Goal: Transaction & Acquisition: Obtain resource

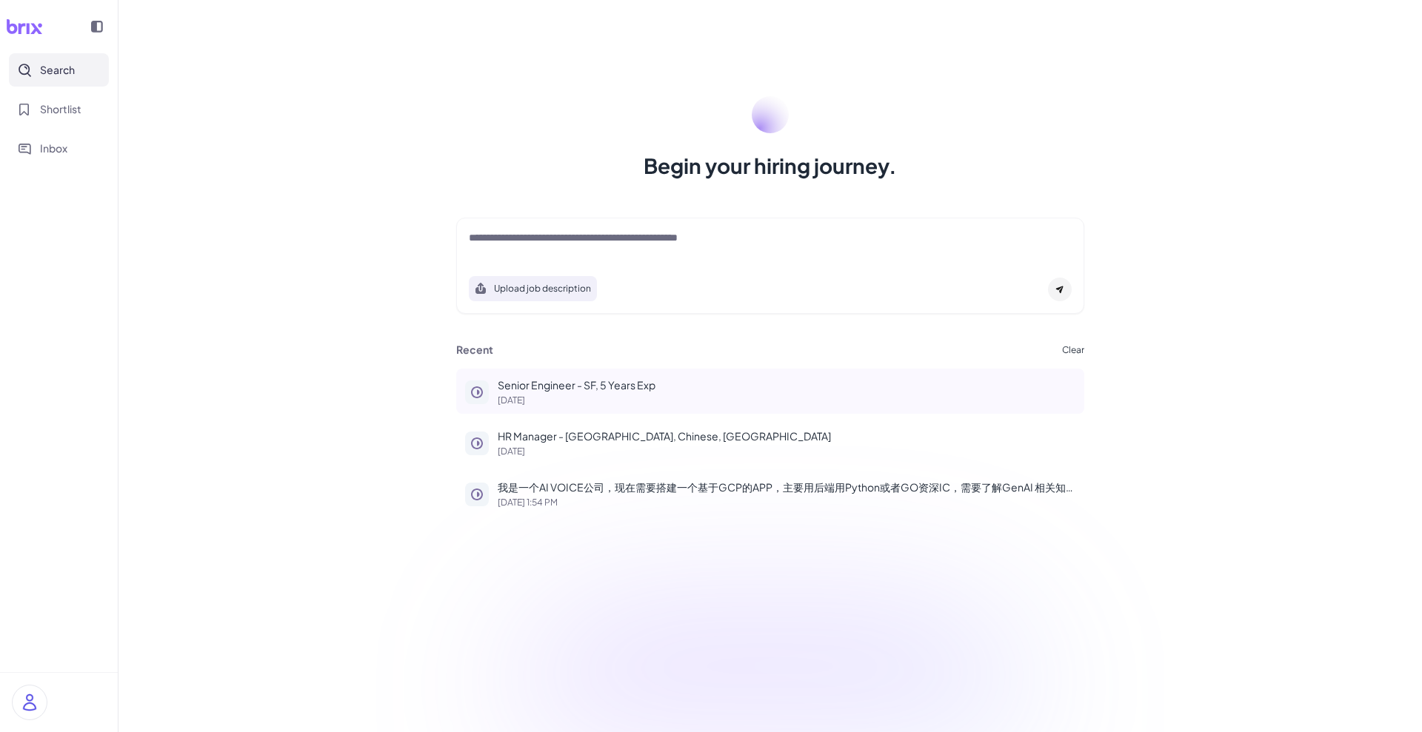
click at [527, 392] on div "Senior Engineer - SF, 5 Years Exp [DATE]" at bounding box center [787, 391] width 578 height 27
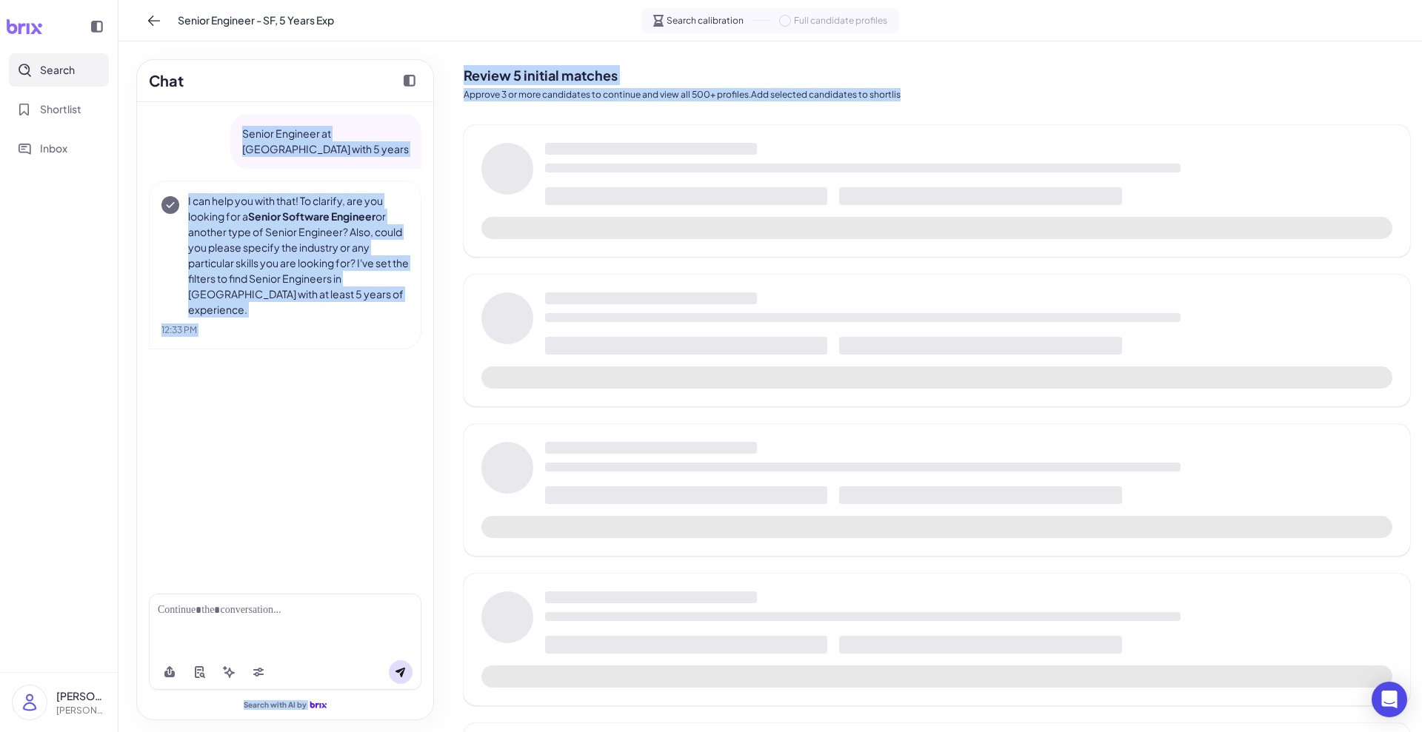
drag, startPoint x: 236, startPoint y: 133, endPoint x: 743, endPoint y: 190, distance: 509.6
click at [734, 187] on div "Chat Senior Engineer at [GEOGRAPHIC_DATA] with 5 years I can help you with that…" at bounding box center [769, 386] width 1303 height 691
click at [268, 393] on div "Senior Engineer at [GEOGRAPHIC_DATA] with 5 years I can help you with that! To …" at bounding box center [285, 342] width 296 height 480
click at [295, 381] on div "Senior Engineer at [GEOGRAPHIC_DATA] with 5 years I can help you with that! To …" at bounding box center [285, 342] width 296 height 480
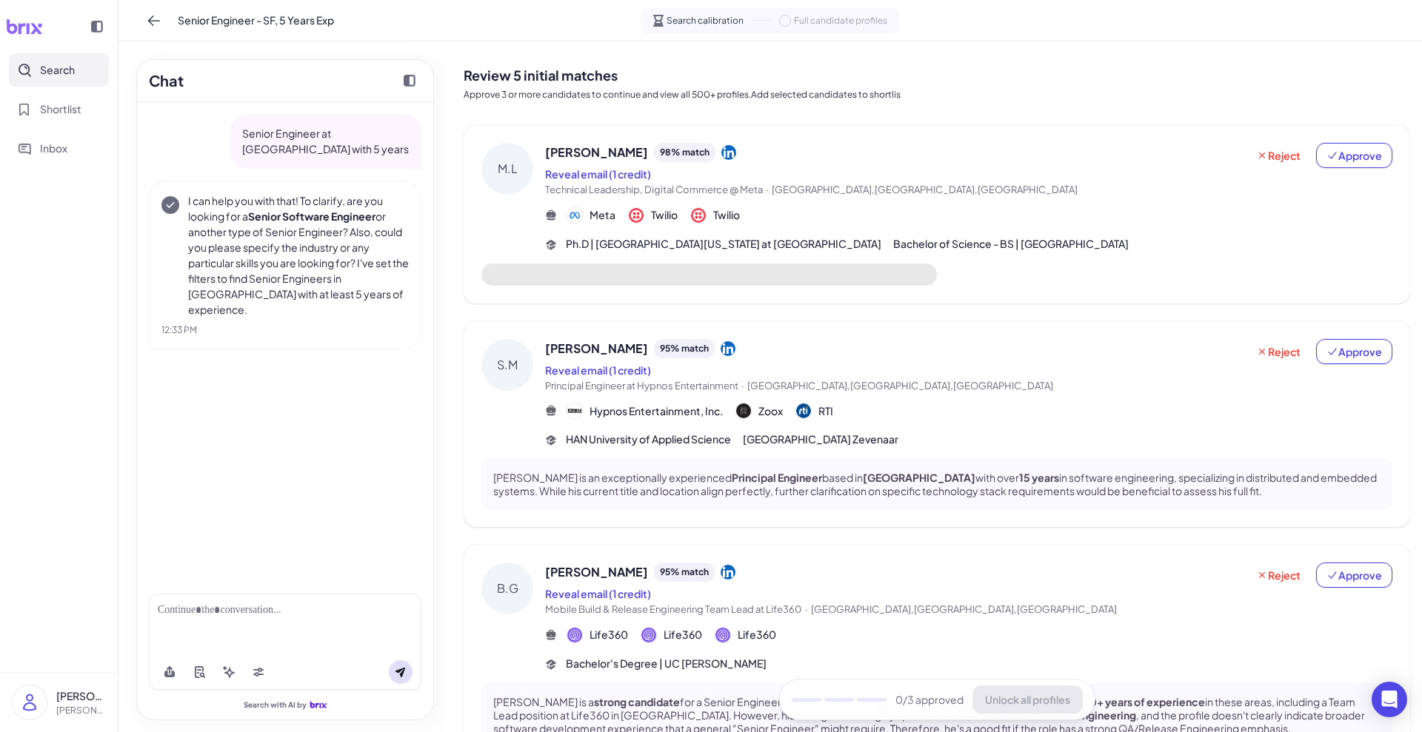
click at [781, 139] on div "M.L [PERSON_NAME] 98 % match Reveal email (1 credit) Technical Leadership, Digi…" at bounding box center [937, 214] width 946 height 178
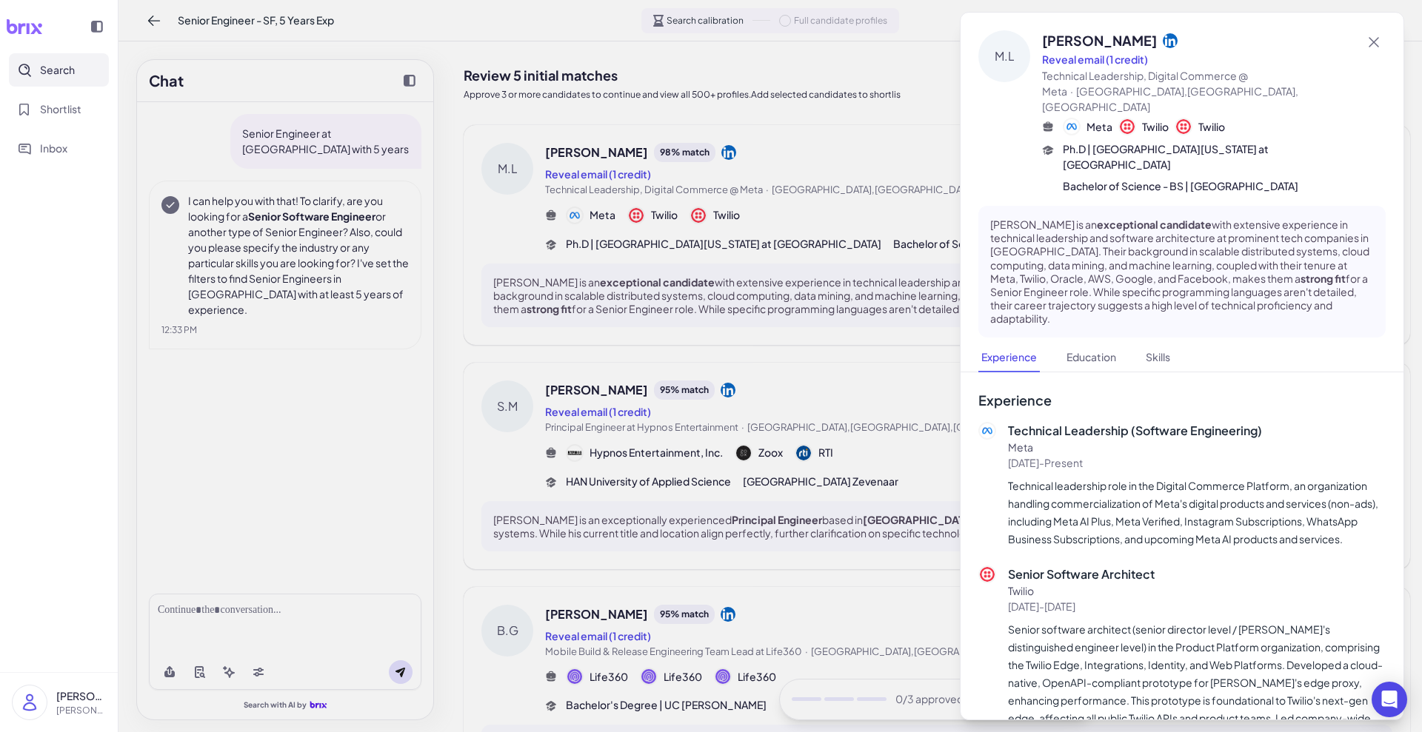
click at [870, 180] on div at bounding box center [711, 366] width 1422 height 732
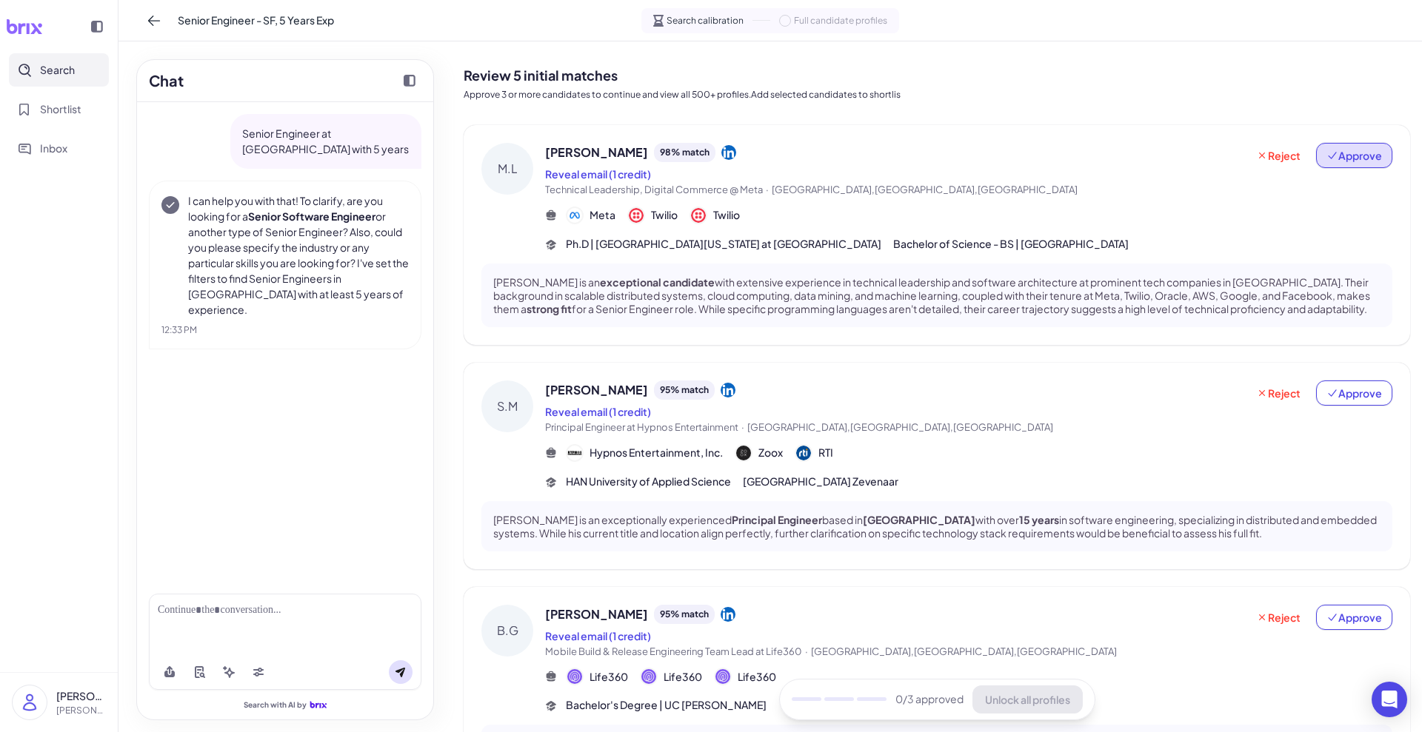
click at [1359, 156] on span "Approve" at bounding box center [1354, 155] width 56 height 15
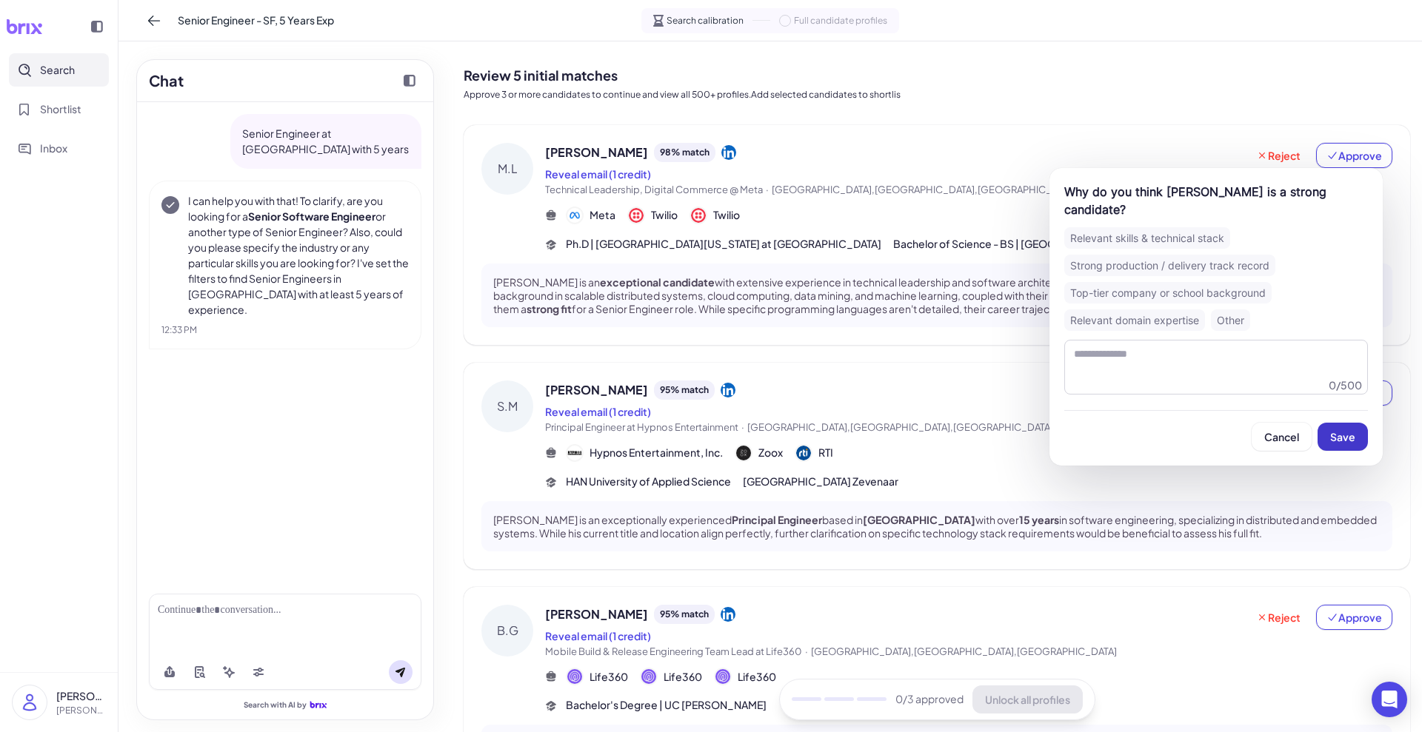
click at [1342, 438] on span "Save" at bounding box center [1342, 436] width 25 height 13
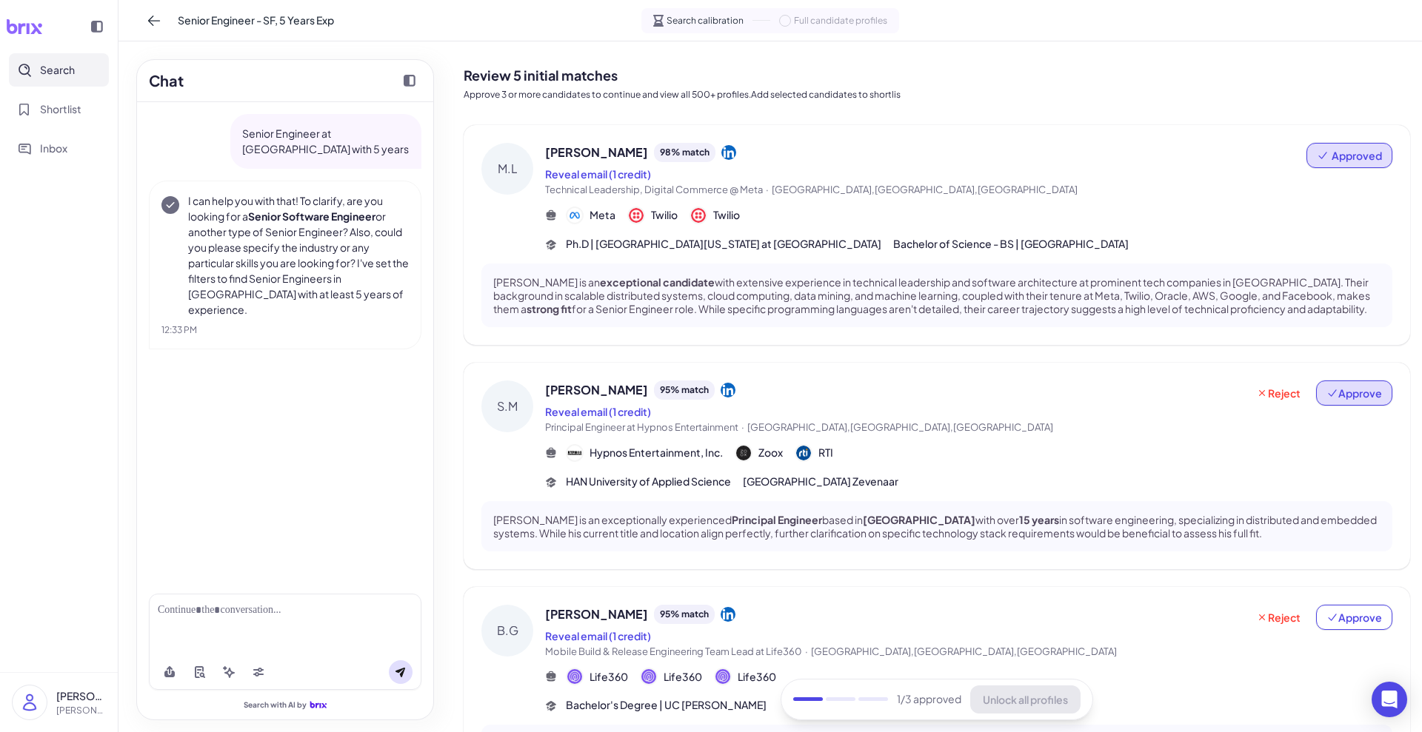
click at [1350, 401] on span "Approve" at bounding box center [1354, 393] width 56 height 15
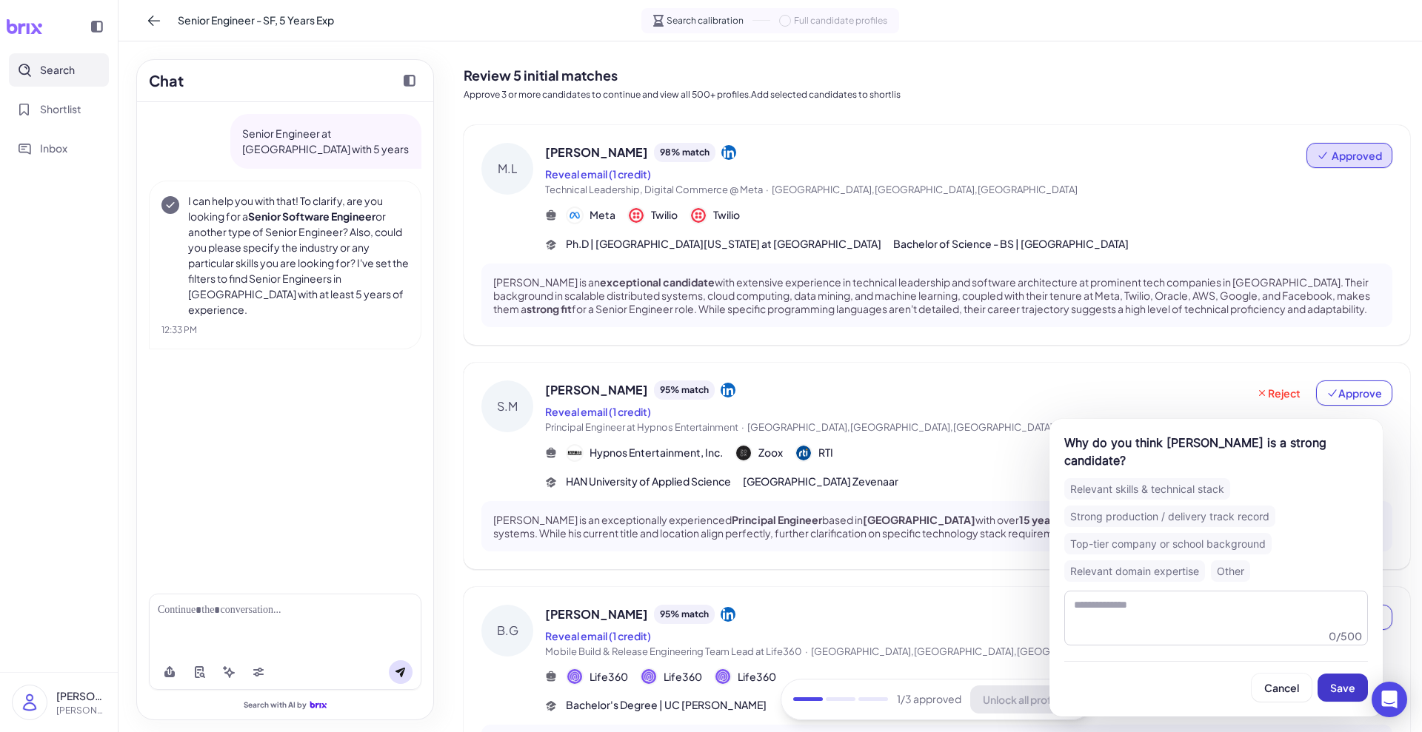
click at [1343, 689] on span "Save" at bounding box center [1342, 687] width 25 height 13
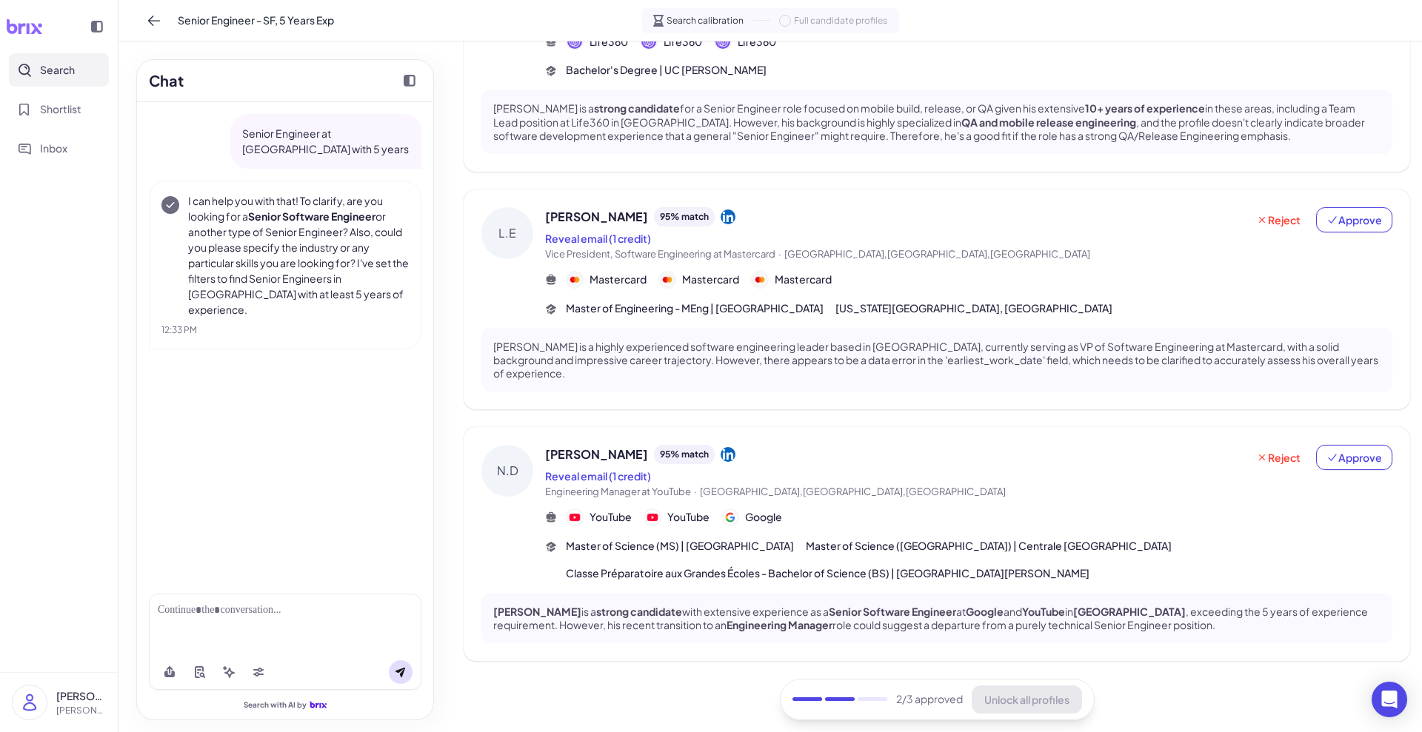
scroll to position [649, 0]
click at [967, 699] on div "2 /3 approved Unlock all profiles" at bounding box center [937, 699] width 315 height 41
click at [1346, 458] on span "Approve" at bounding box center [1354, 457] width 56 height 15
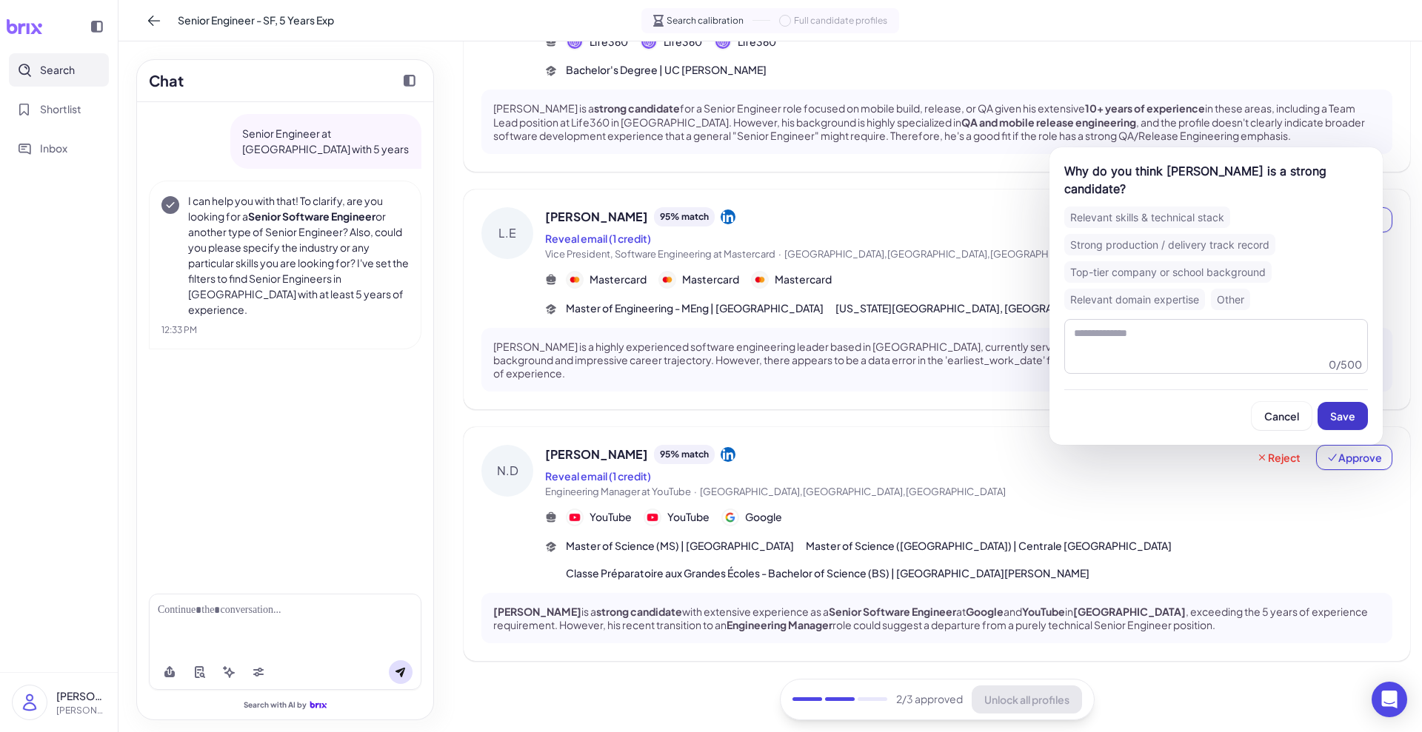
click at [1350, 410] on span "Save" at bounding box center [1342, 416] width 25 height 13
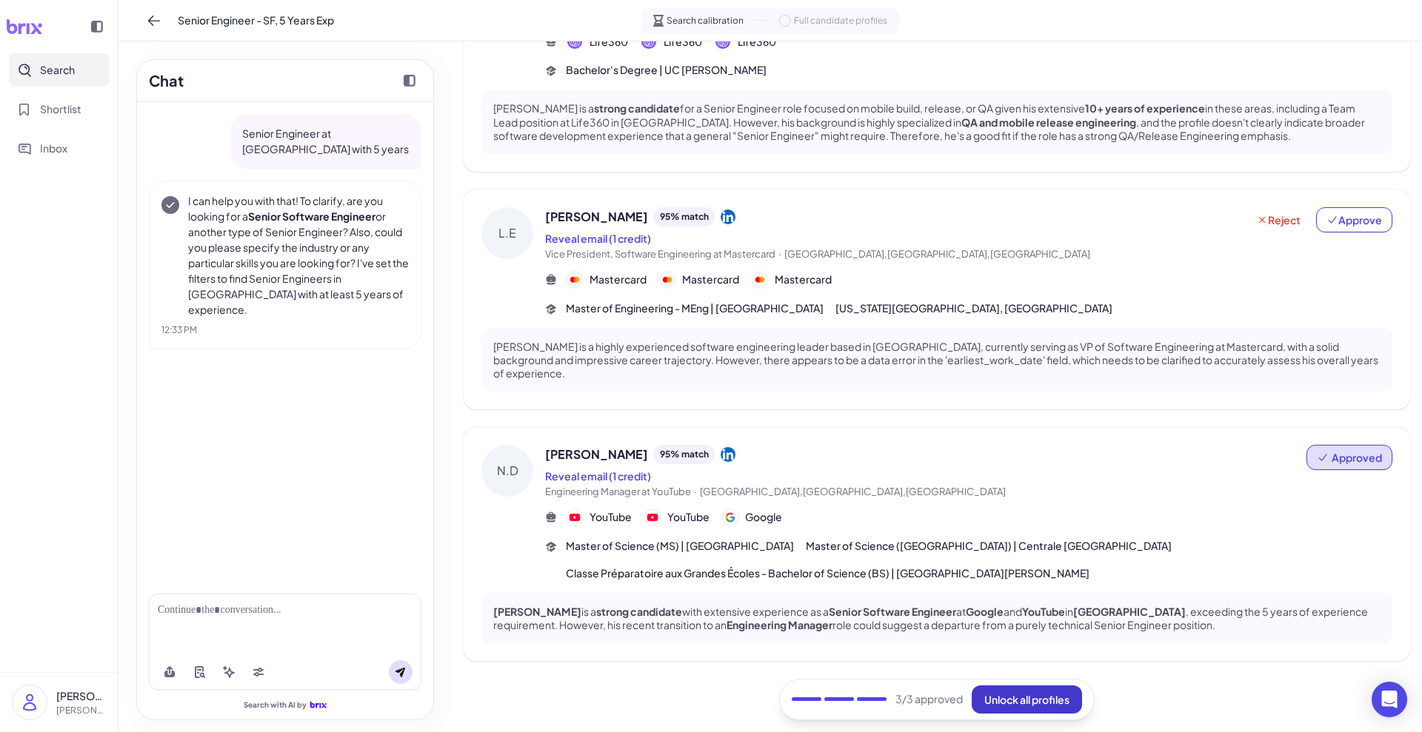
click at [1053, 701] on span "Unlock all profiles" at bounding box center [1026, 699] width 85 height 13
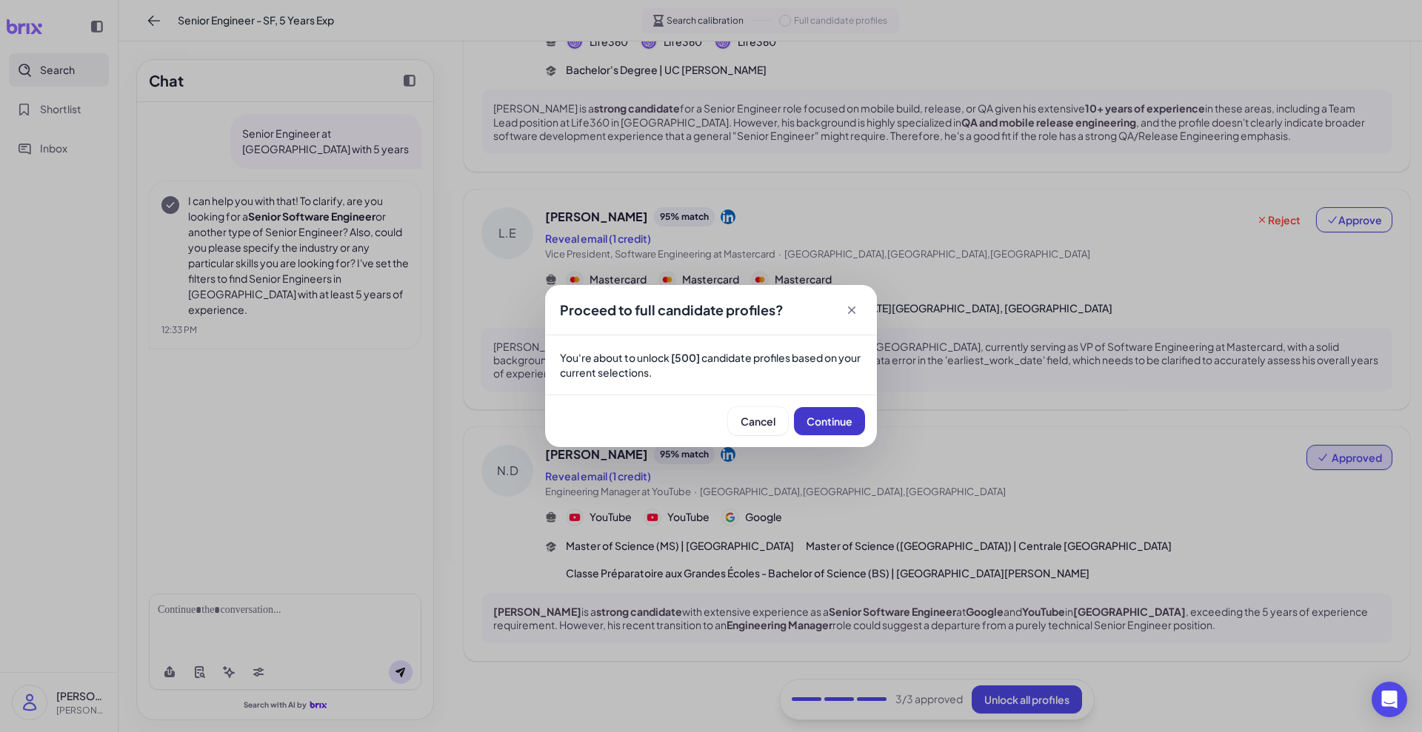
click at [844, 412] on button "Continue" at bounding box center [829, 421] width 71 height 28
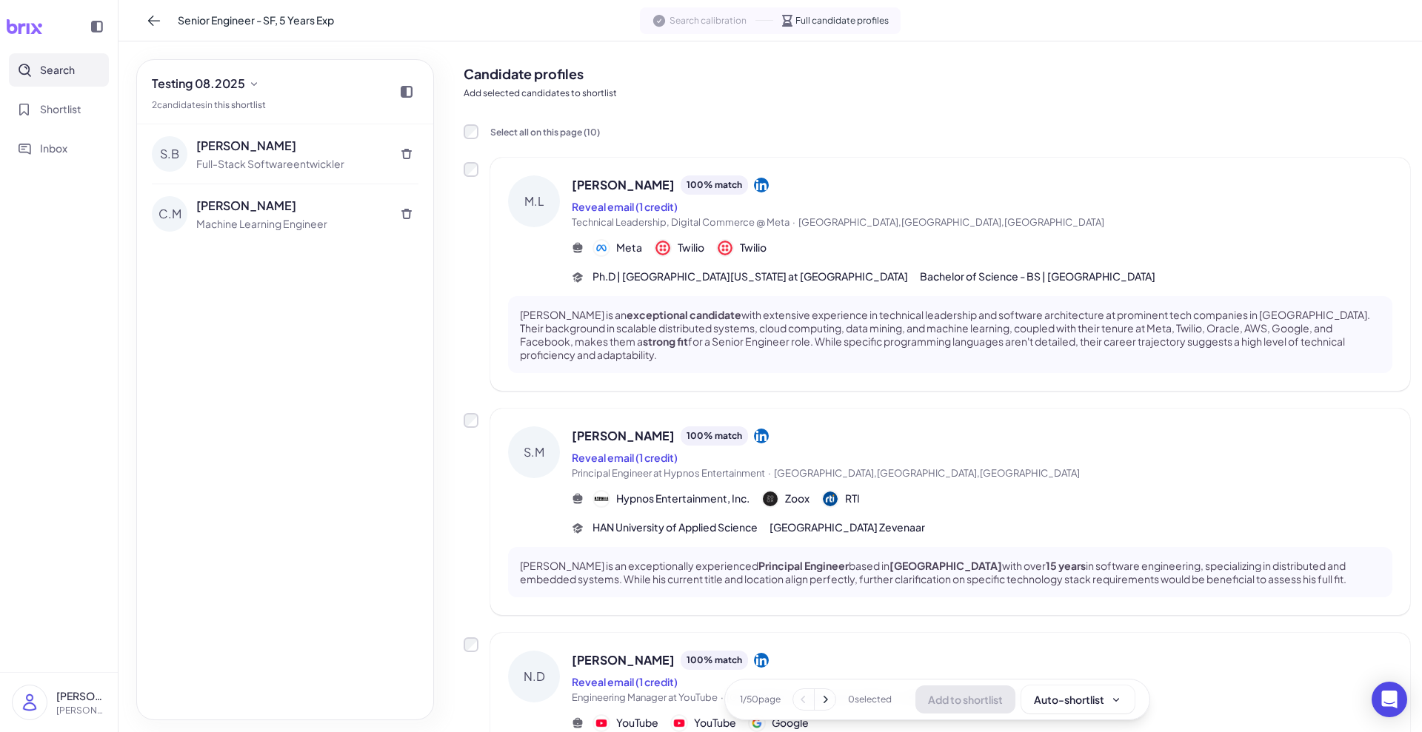
scroll to position [0, 0]
click at [902, 339] on p "[PERSON_NAME] is an exceptional candidate with extensive experience in technica…" at bounding box center [950, 337] width 860 height 54
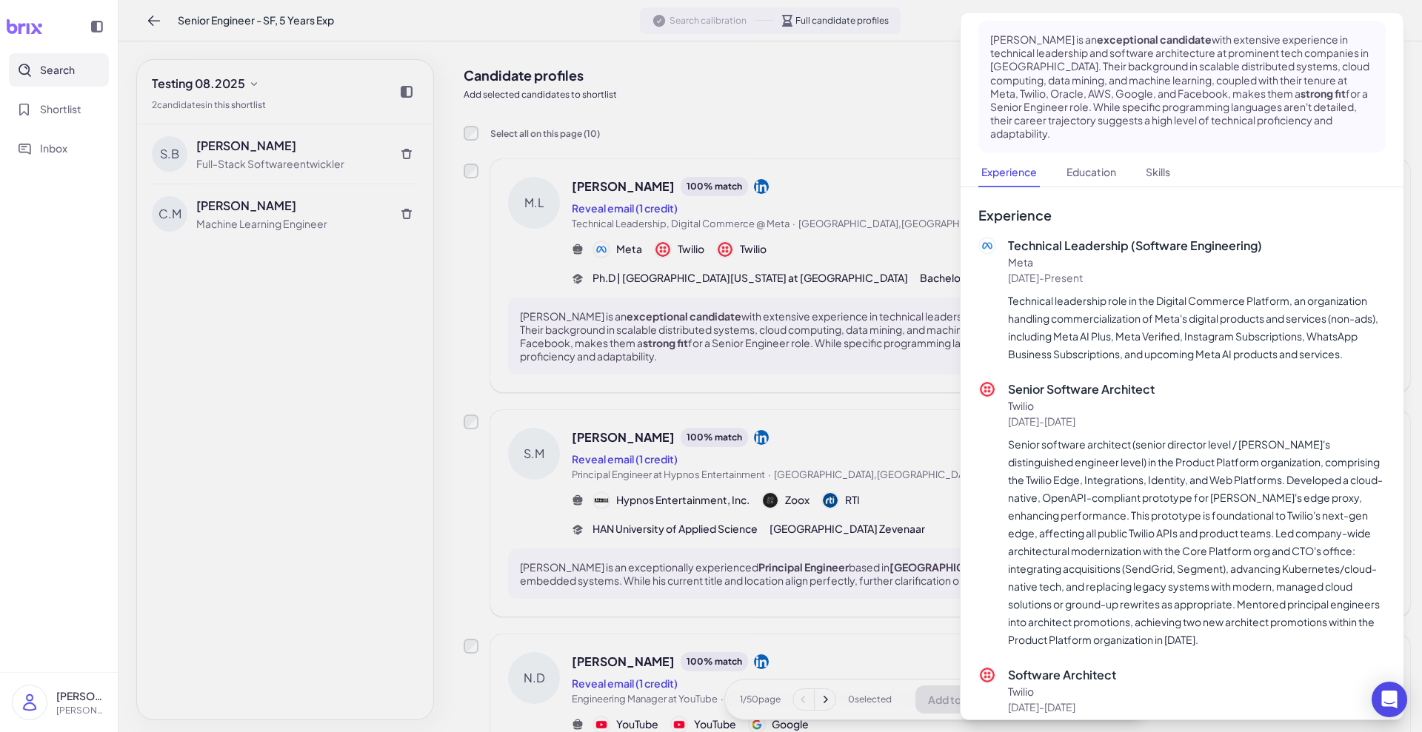
scroll to position [278, 0]
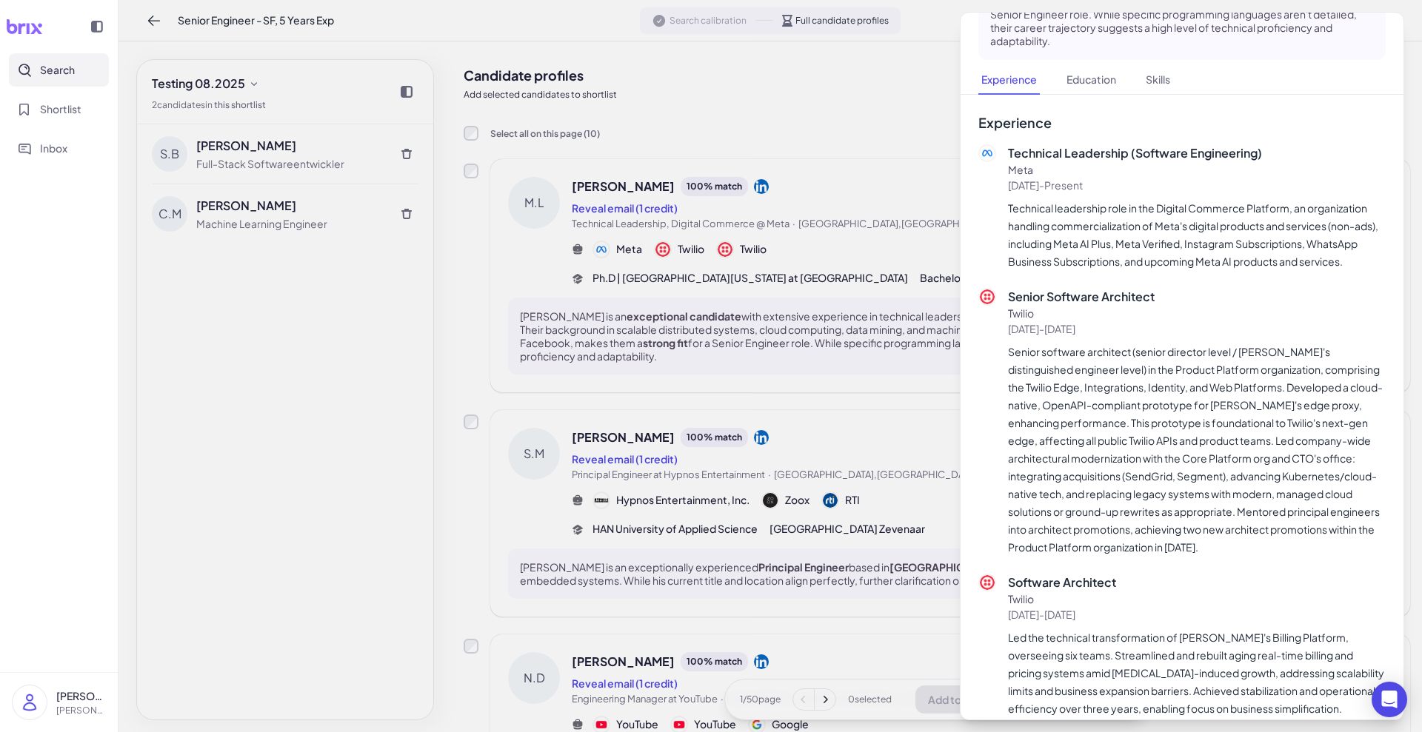
click at [913, 477] on div at bounding box center [711, 366] width 1422 height 732
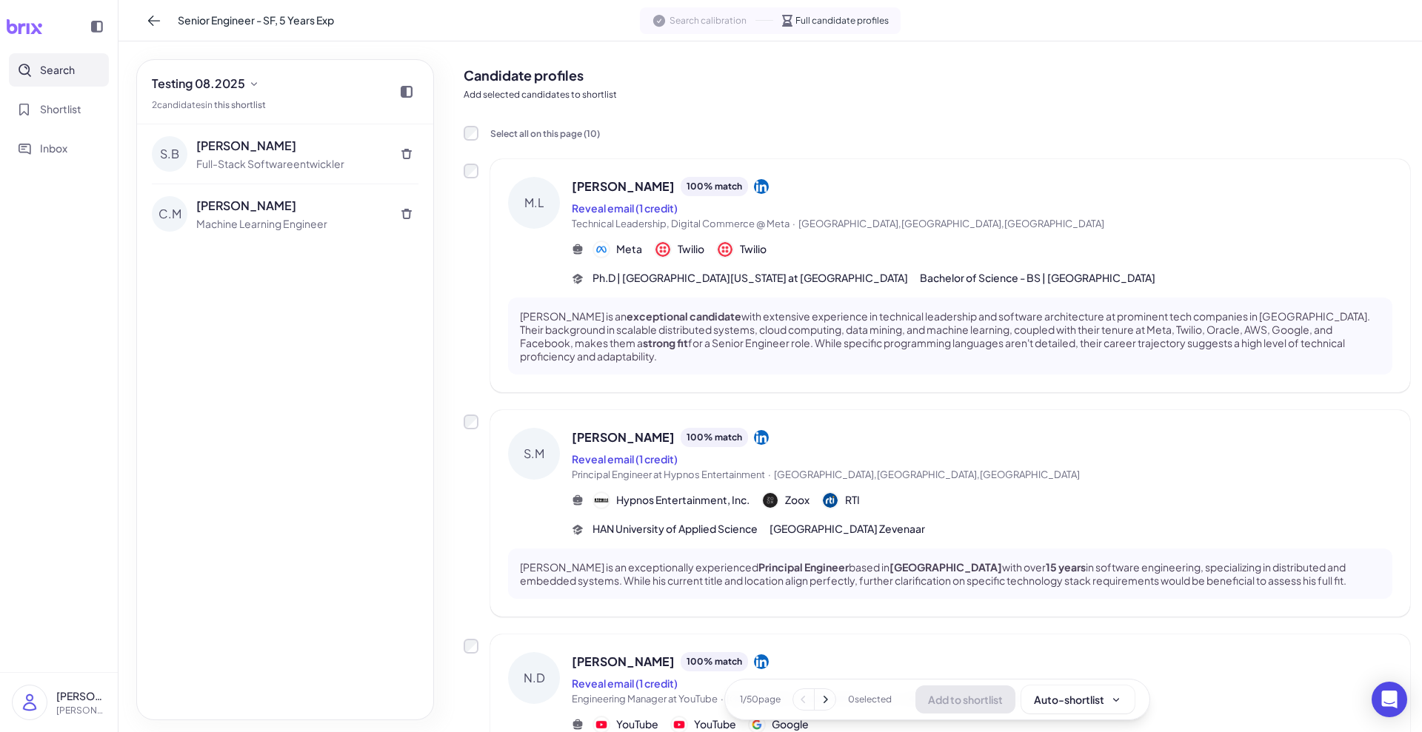
click at [75, 80] on button "Search" at bounding box center [59, 69] width 100 height 33
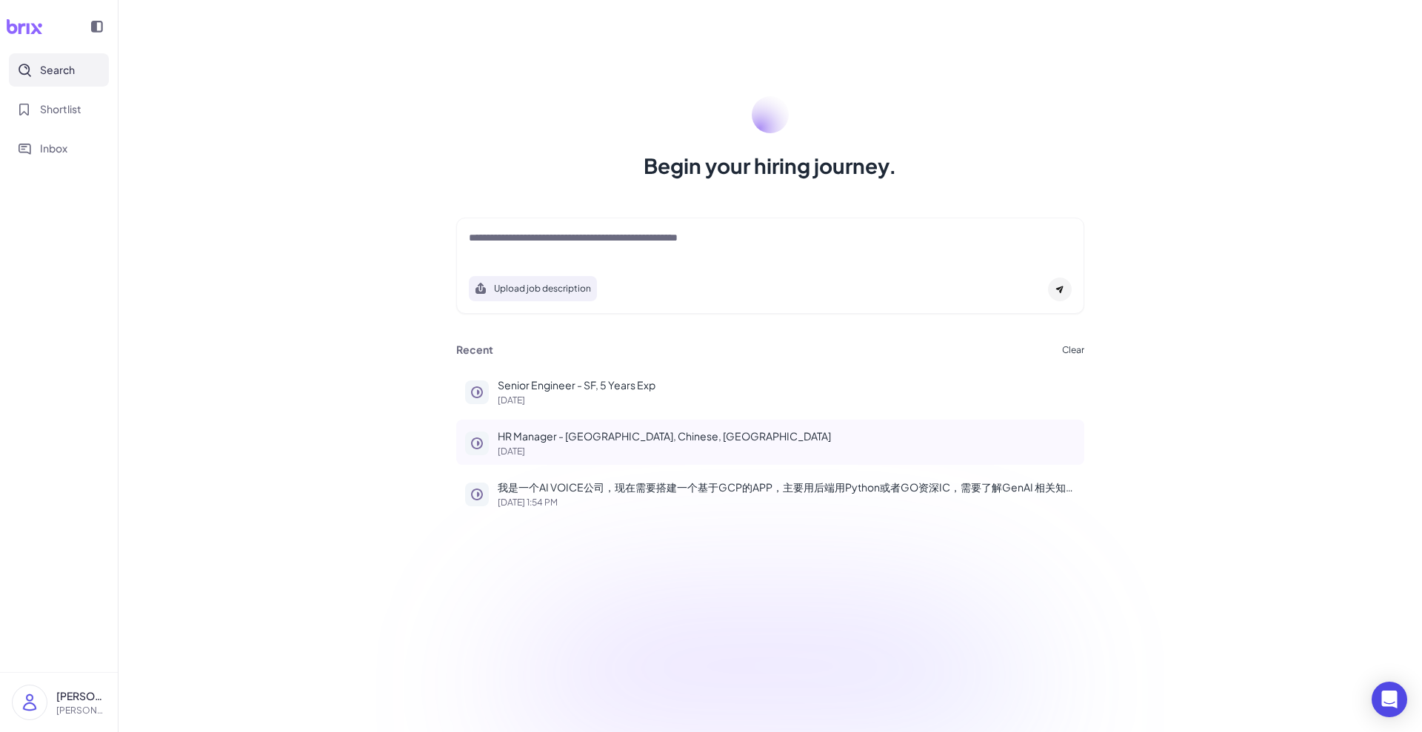
click at [662, 440] on p "HR Manager - [GEOGRAPHIC_DATA], Chinese, [GEOGRAPHIC_DATA]" at bounding box center [787, 437] width 578 height 16
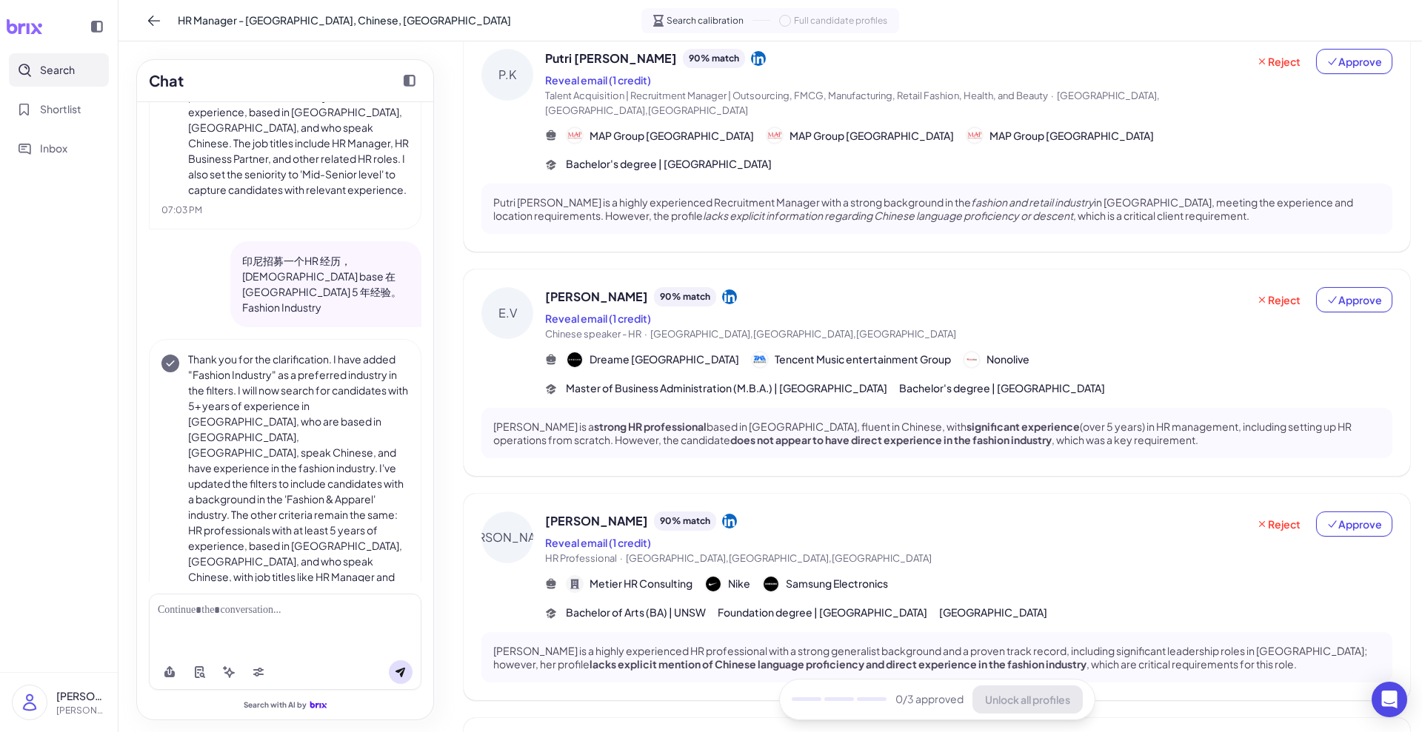
scroll to position [185, 0]
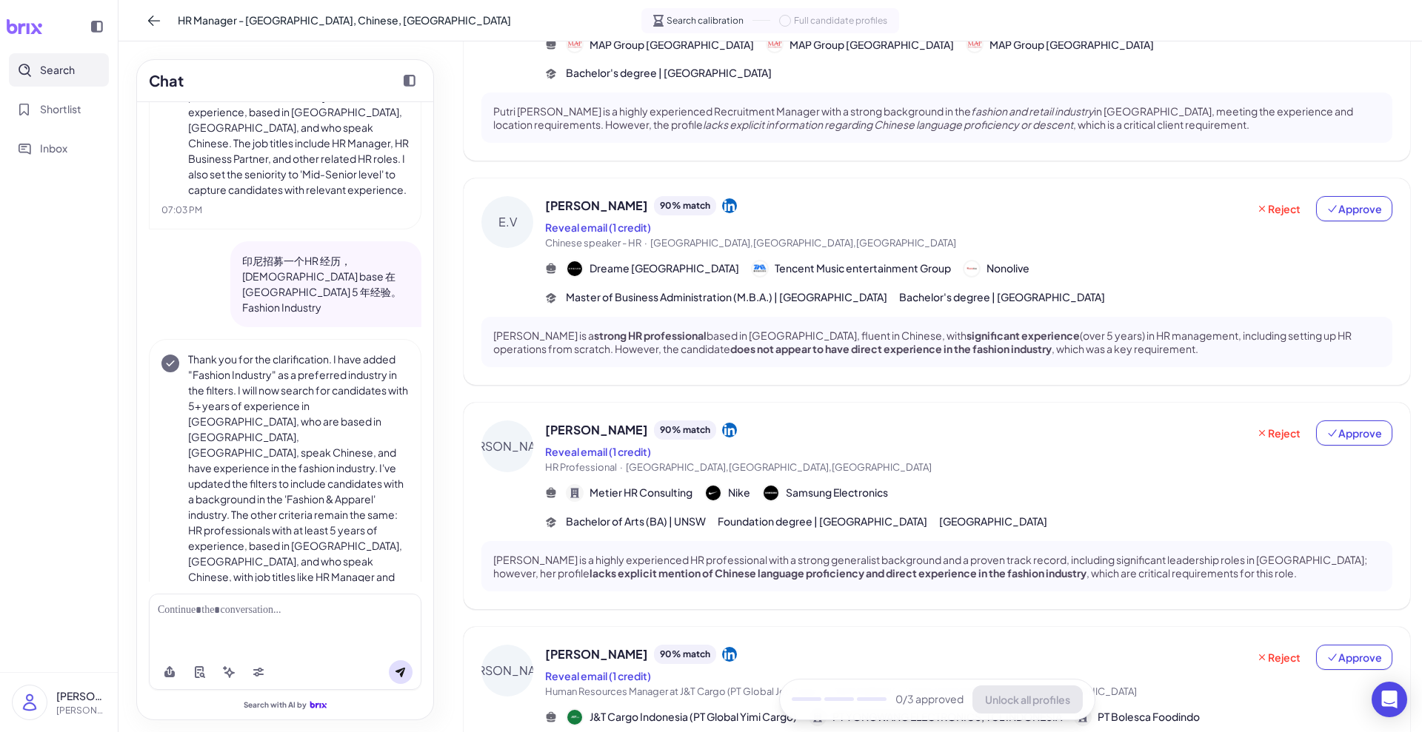
click at [873, 427] on div "[PERSON_NAME] 90 % match Reveal email (1 credit) HR Professional · [GEOGRAPHIC_…" at bounding box center [895, 448] width 701 height 55
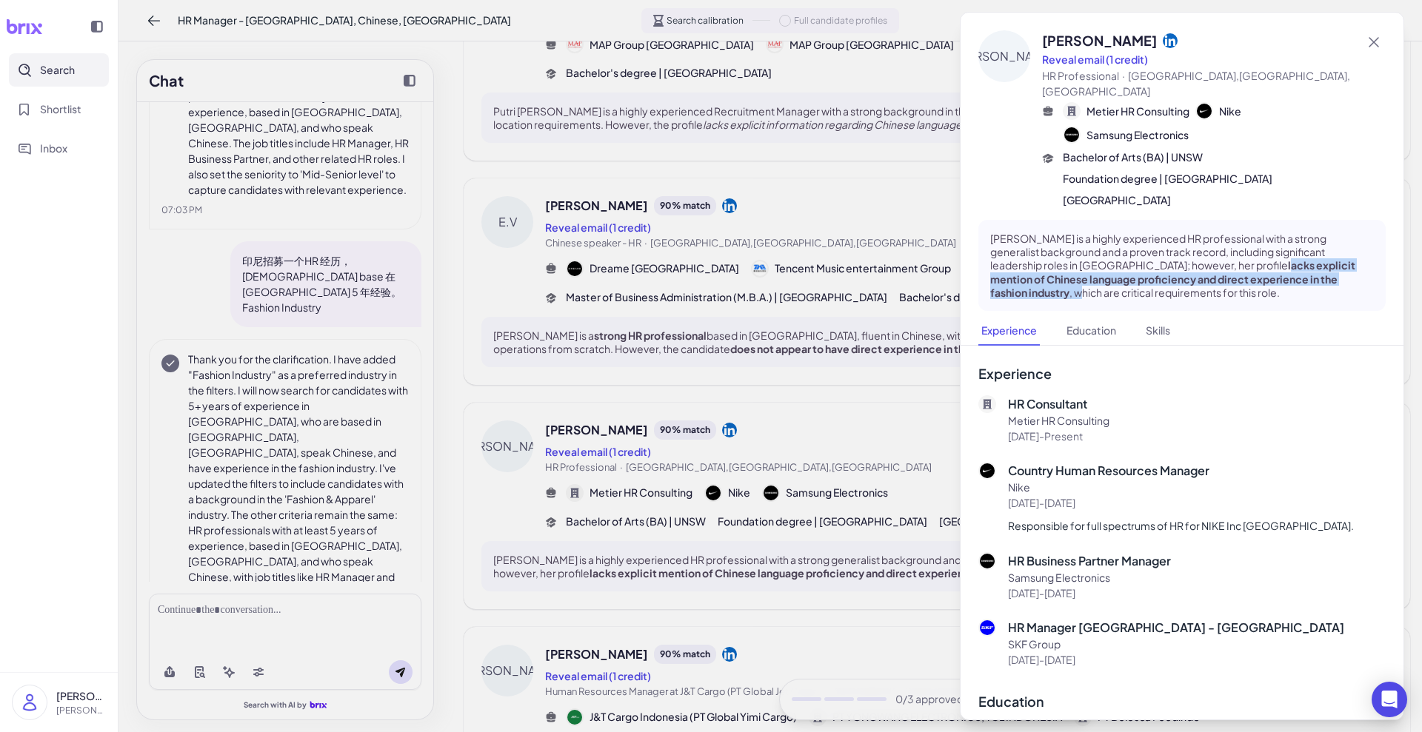
drag, startPoint x: 1171, startPoint y: 247, endPoint x: 1283, endPoint y: 266, distance: 113.5
click at [1283, 266] on p "[PERSON_NAME] is a highly experienced HR professional with a strong generalist …" at bounding box center [1182, 265] width 384 height 67
click at [1289, 271] on p "[PERSON_NAME] is a highly experienced HR professional with a strong generalist …" at bounding box center [1182, 265] width 384 height 67
drag, startPoint x: 1189, startPoint y: 269, endPoint x: 1280, endPoint y: 268, distance: 91.1
click at [1280, 268] on p "[PERSON_NAME] is a highly experienced HR professional with a strong generalist …" at bounding box center [1182, 265] width 384 height 67
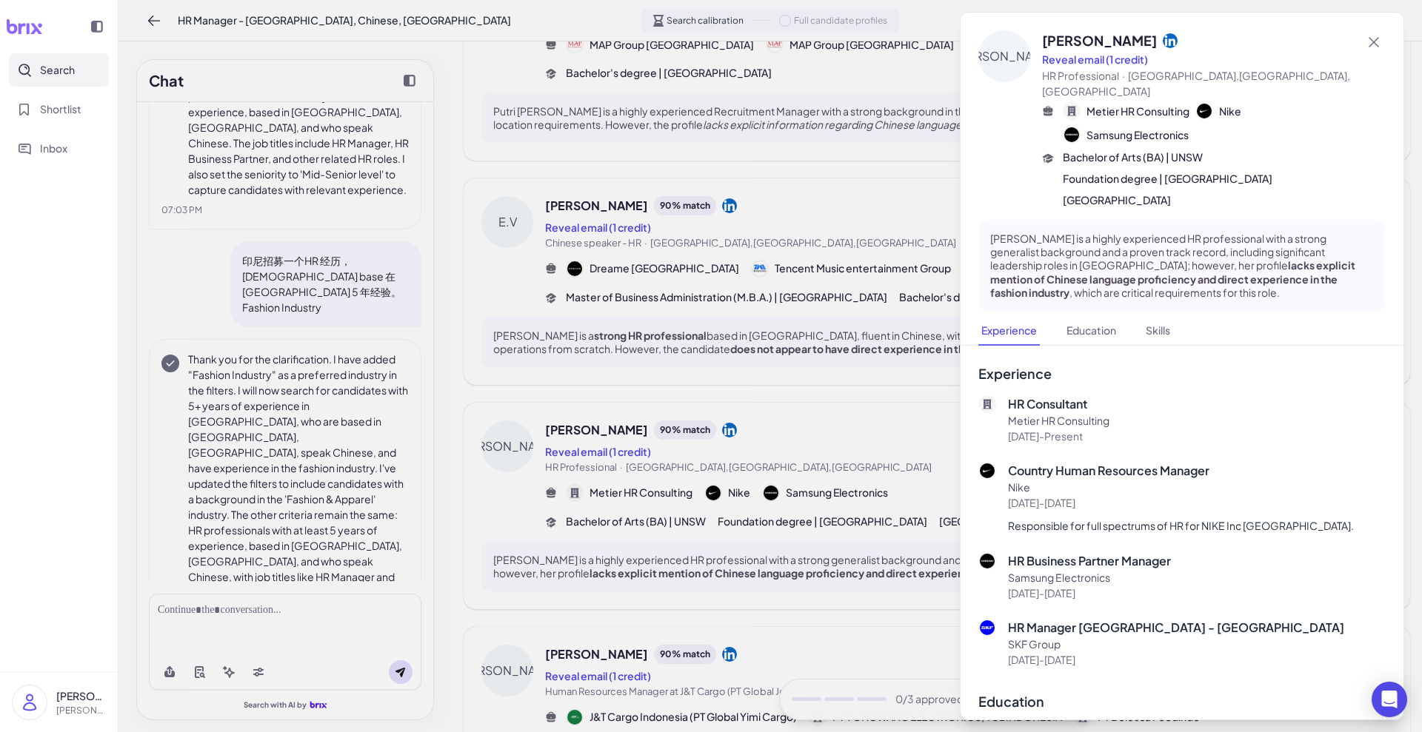
drag, startPoint x: 1271, startPoint y: 297, endPoint x: 1264, endPoint y: 307, distance: 12.1
click at [1271, 297] on div "[PERSON_NAME] Widiana [PERSON_NAME] Reveal email (1 credit) HR Professional · […" at bounding box center [1181, 165] width 443 height 304
drag, startPoint x: 1110, startPoint y: 477, endPoint x: 1174, endPoint y: 499, distance: 68.1
click at [1155, 497] on div "Country Human Resources Manager Nike [DATE] - [DATE] Responsible for full spect…" at bounding box center [1181, 498] width 346 height 73
click at [1255, 495] on p "[DATE] - [DATE]" at bounding box center [1181, 503] width 346 height 16
